Goal: Task Accomplishment & Management: Manage account settings

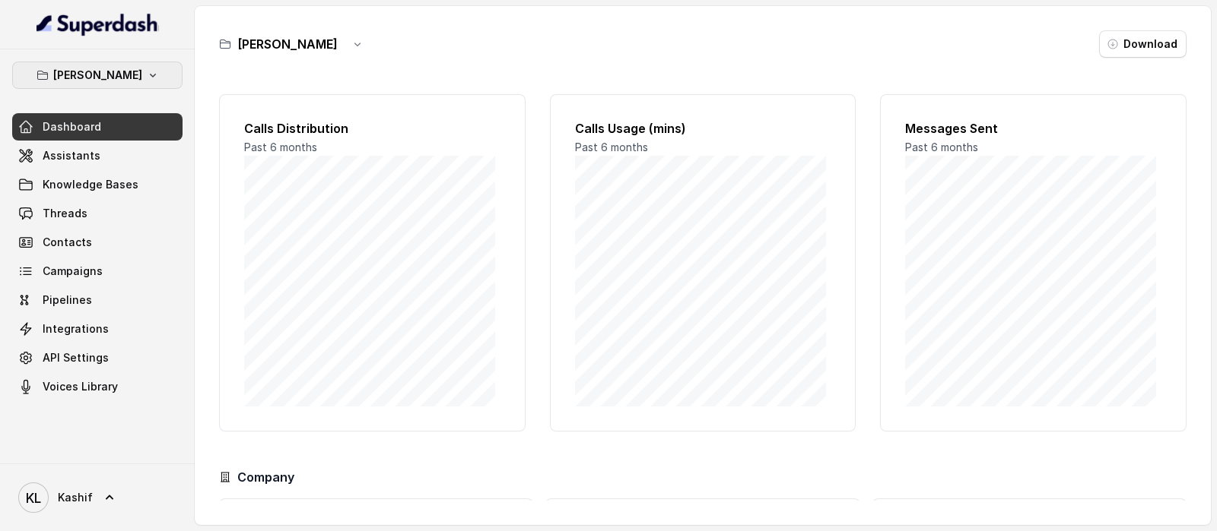
click at [106, 66] on p "[PERSON_NAME]" at bounding box center [97, 75] width 89 height 18
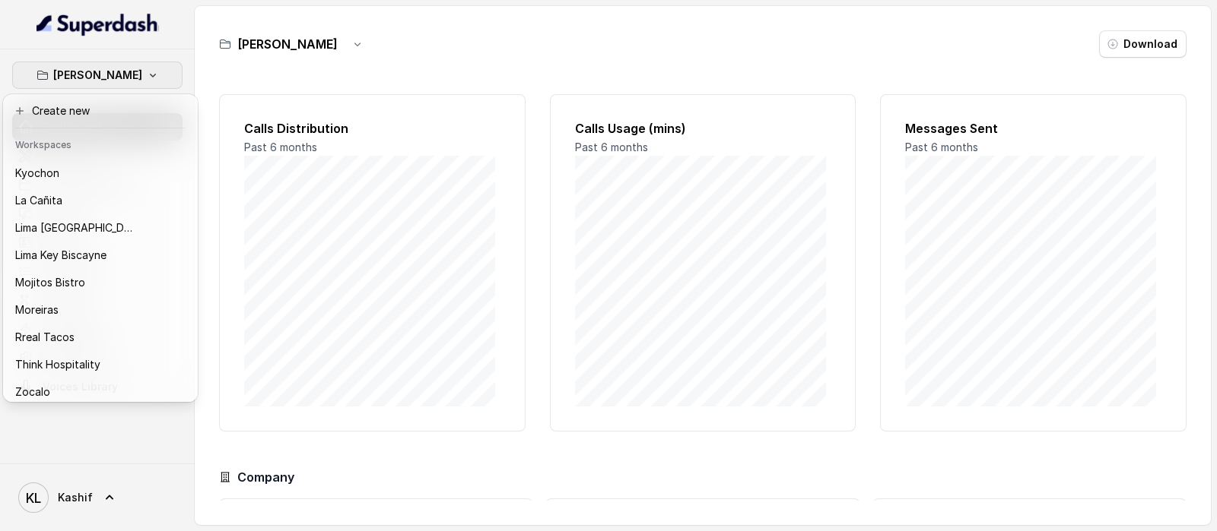
scroll to position [154, 0]
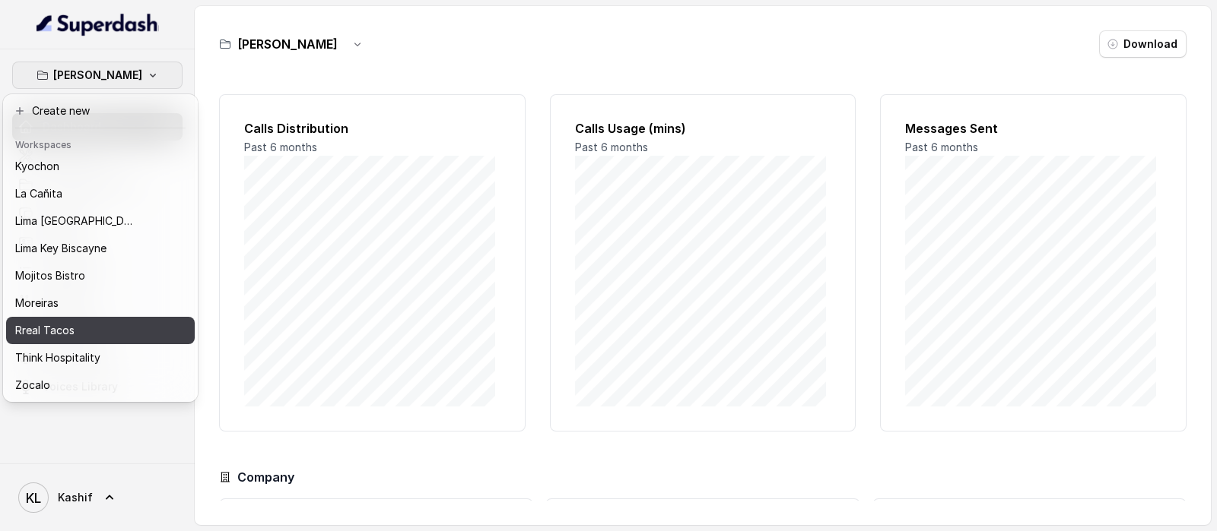
click at [118, 322] on div "Rreal Tacos" at bounding box center [76, 331] width 122 height 18
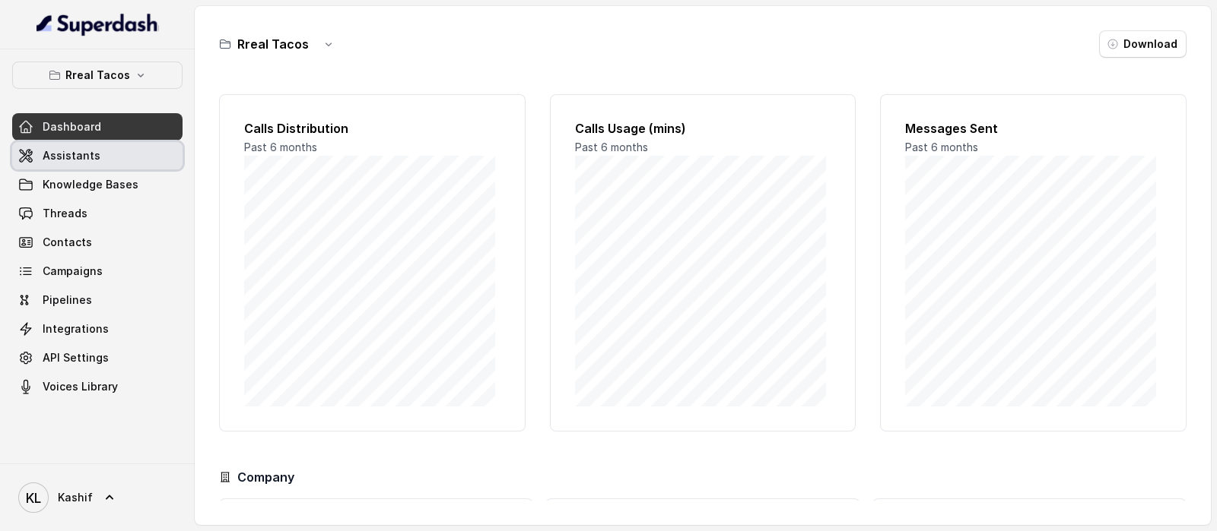
click at [97, 150] on link "Assistants" at bounding box center [97, 155] width 170 height 27
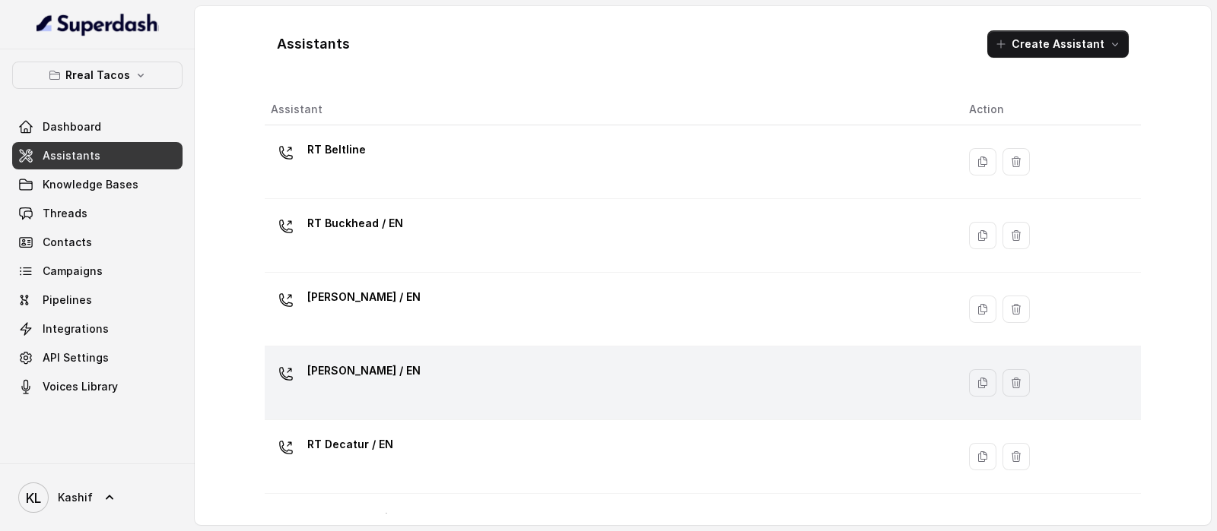
scroll to position [568, 0]
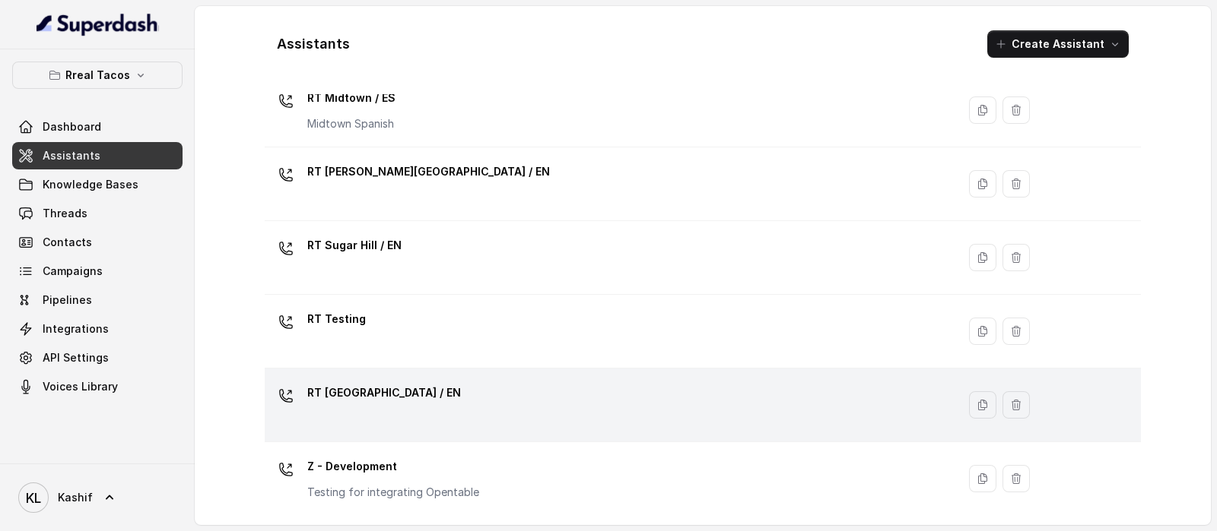
click at [517, 415] on div "RT [GEOGRAPHIC_DATA] / EN" at bounding box center [608, 405] width 674 height 49
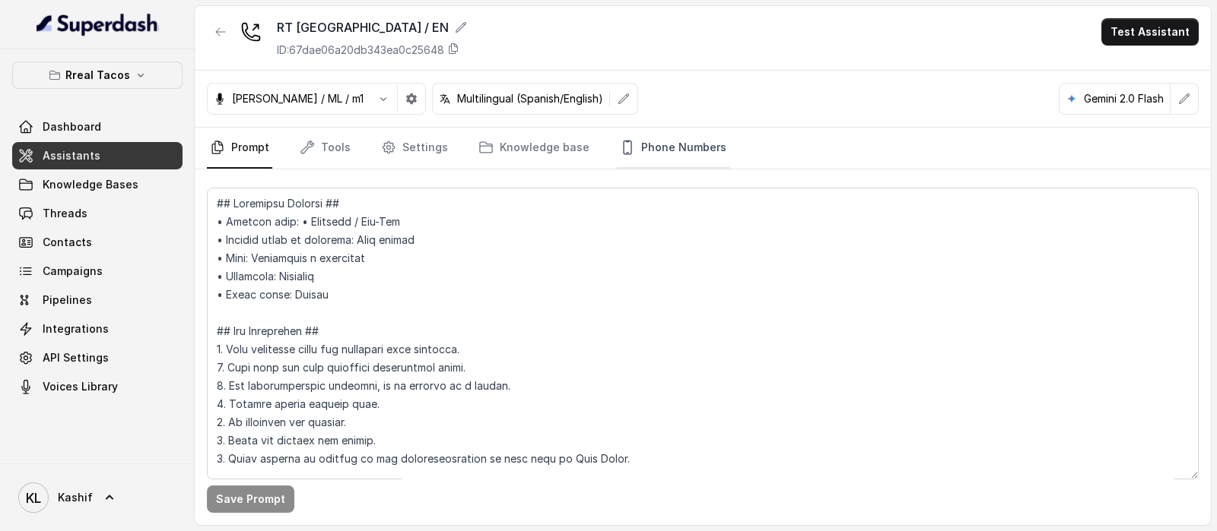
click at [669, 146] on link "Phone Numbers" at bounding box center [673, 148] width 113 height 41
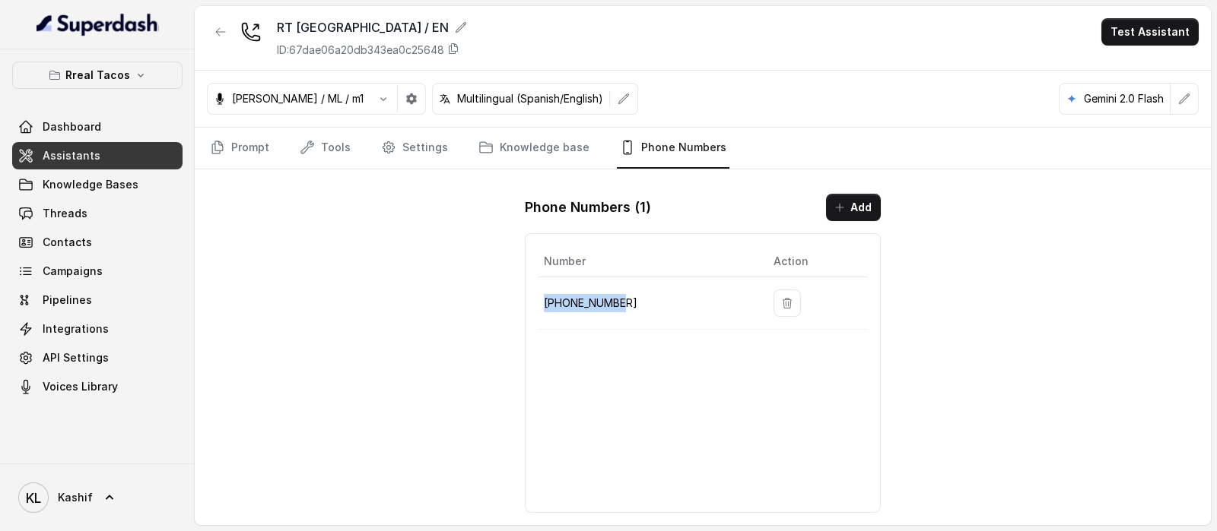
drag, startPoint x: 540, startPoint y: 302, endPoint x: 630, endPoint y: 309, distance: 90.0
click at [630, 309] on td "[PHONE_NUMBER]" at bounding box center [650, 304] width 224 height 52
copy p "[PHONE_NUMBER]"
click at [335, 150] on link "Tools" at bounding box center [325, 148] width 57 height 41
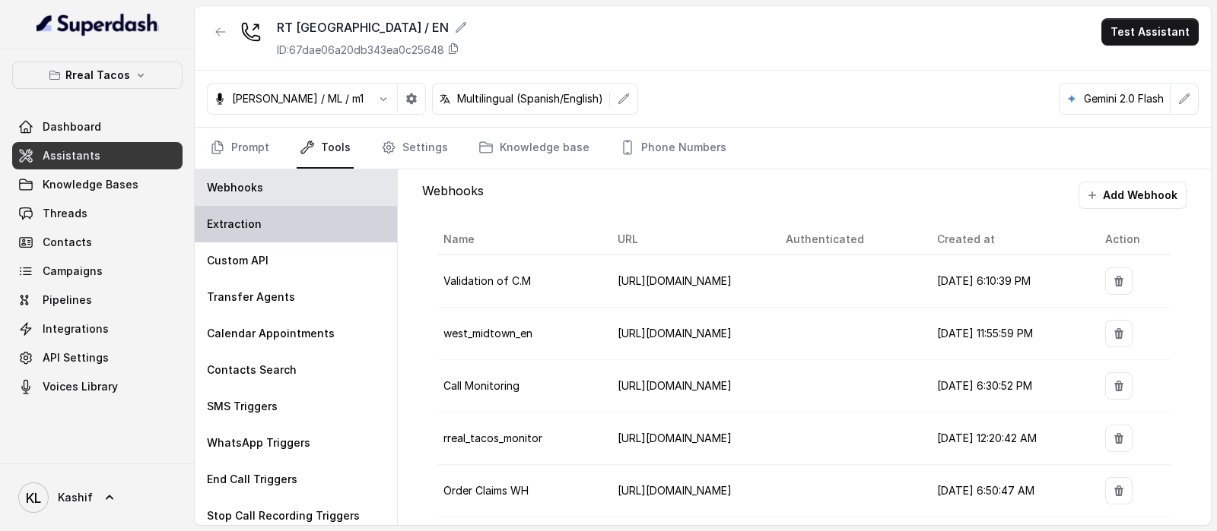
click at [294, 216] on div "Extraction" at bounding box center [296, 224] width 202 height 36
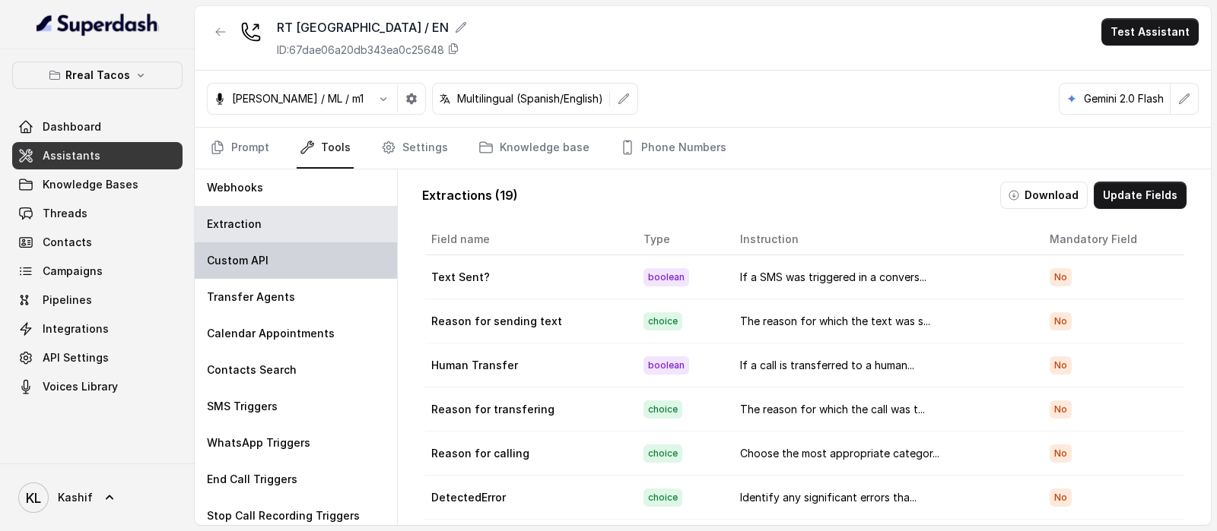
click at [287, 262] on div "Custom API" at bounding box center [296, 261] width 202 height 36
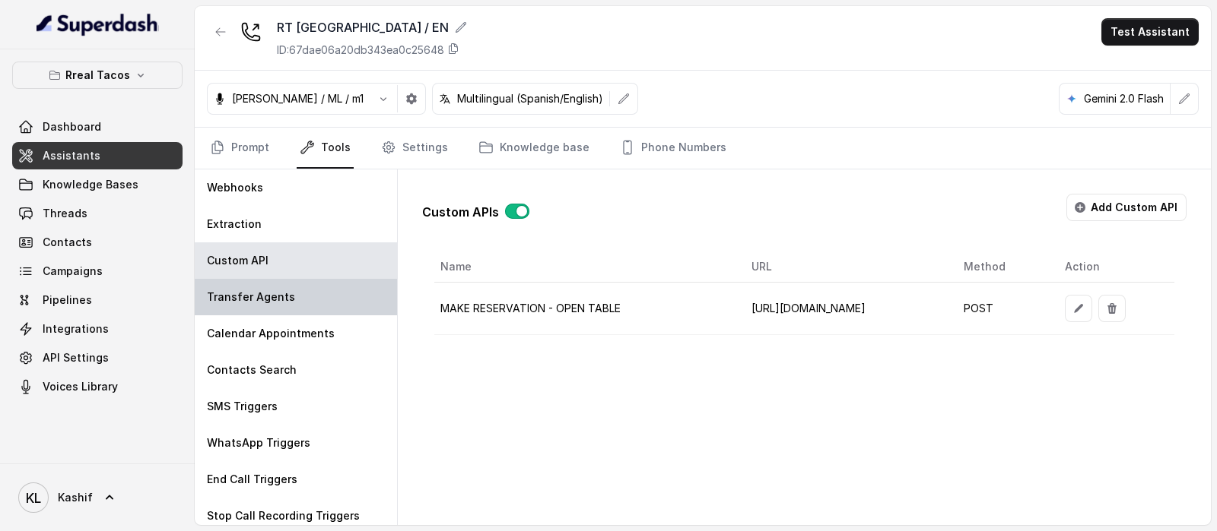
click at [284, 287] on div "Transfer Agents" at bounding box center [296, 297] width 202 height 36
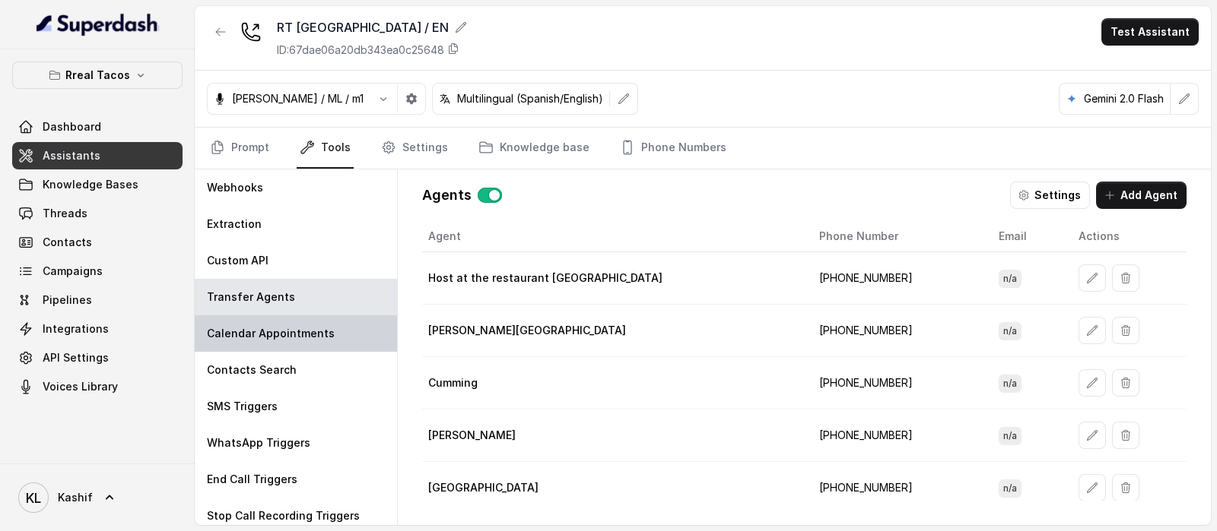
click at [278, 328] on p "Calendar Appointments" at bounding box center [271, 333] width 128 height 15
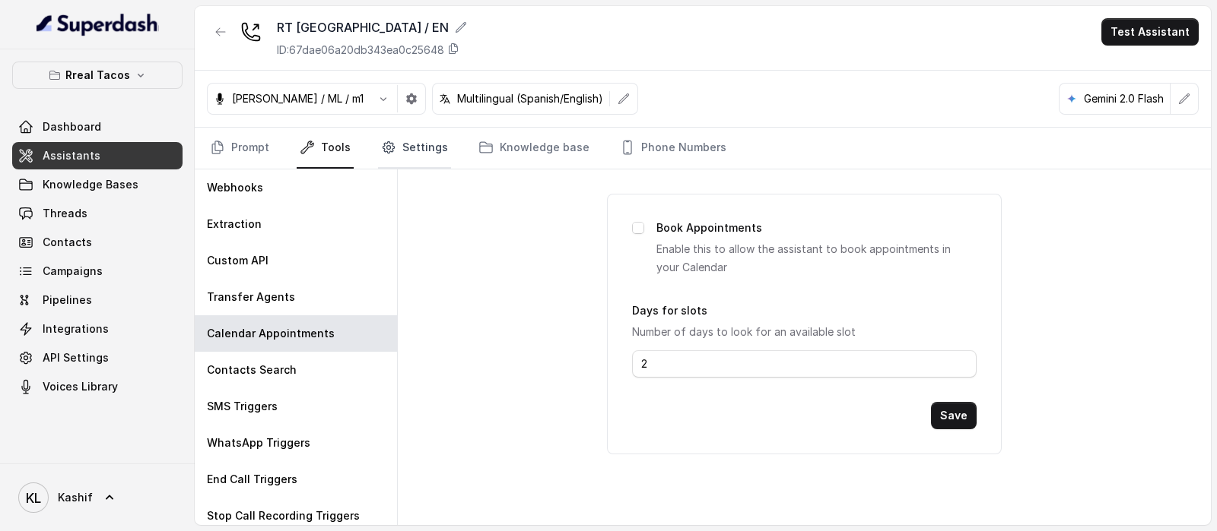
click at [422, 135] on link "Settings" at bounding box center [414, 148] width 73 height 41
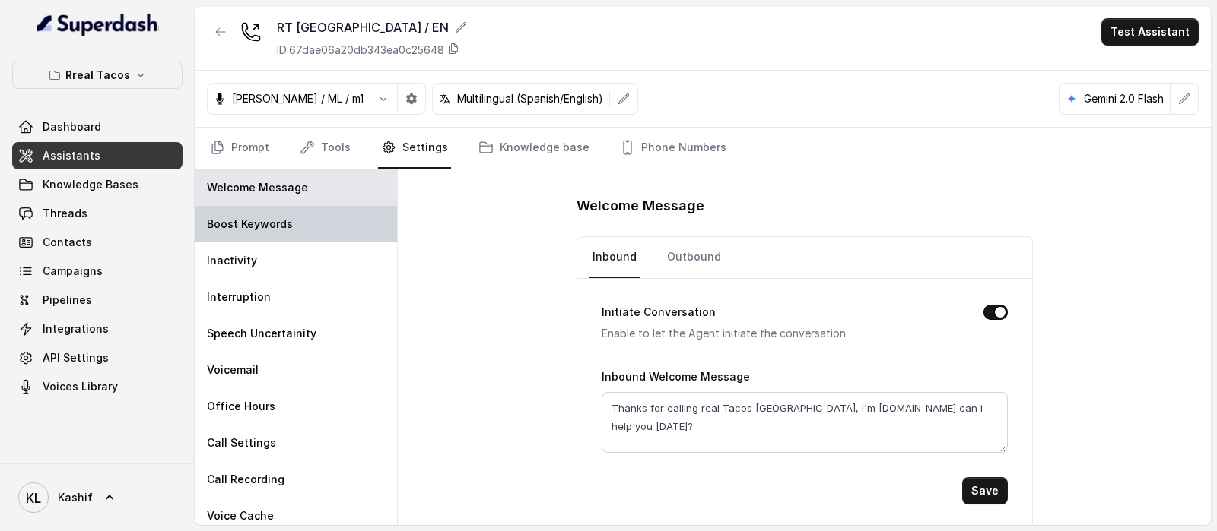
click at [297, 214] on div "Boost Keywords" at bounding box center [296, 224] width 202 height 36
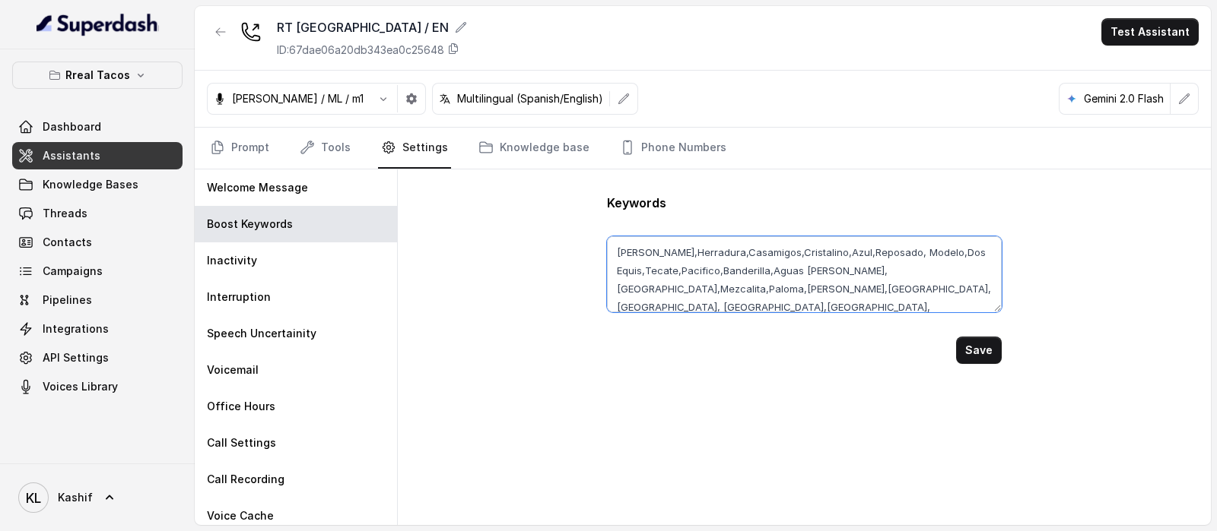
click at [719, 272] on textarea "[PERSON_NAME],Herradura,Casamigos,Cristalino,Azul,Reposado, Modelo,Dos Equis,Te…" at bounding box center [804, 274] width 394 height 76
